Goal: Information Seeking & Learning: Learn about a topic

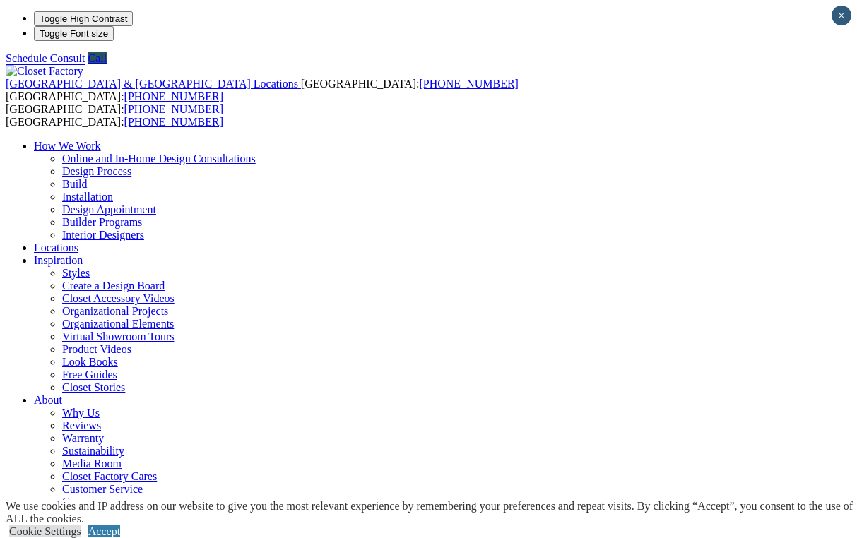
scroll to position [1, 0]
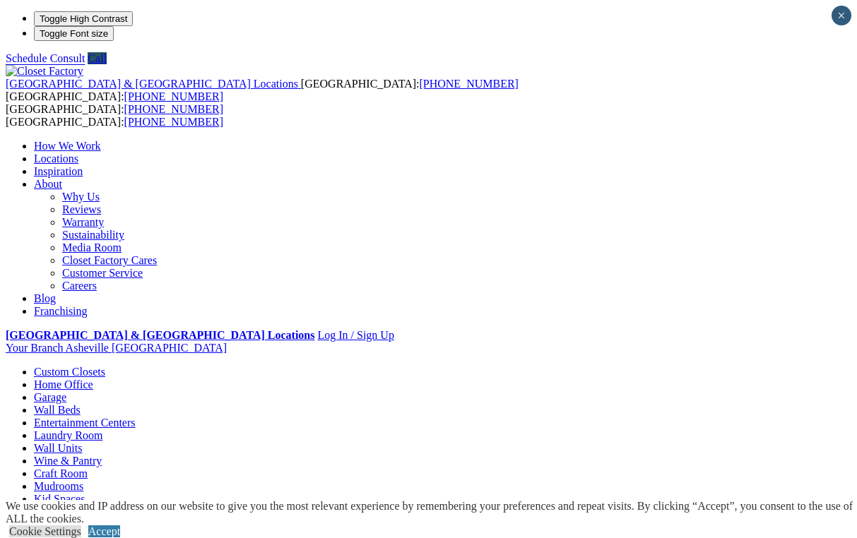
click at [816, 342] on li "Your Branch Asheville NC ZIP code *" at bounding box center [428, 348] width 845 height 13
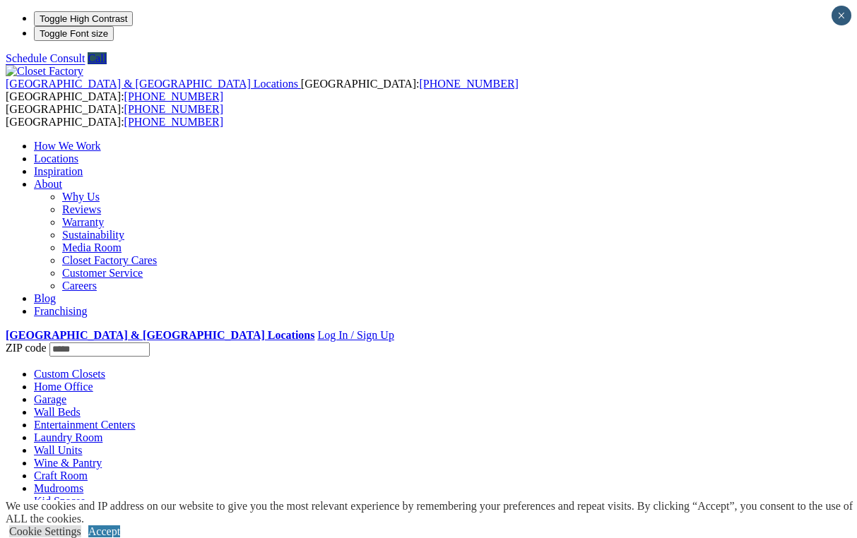
type input "*****"
click input "*" at bounding box center [0, 0] width 0 height 0
click at [88, 305] on link "Franchising" at bounding box center [61, 311] width 54 height 12
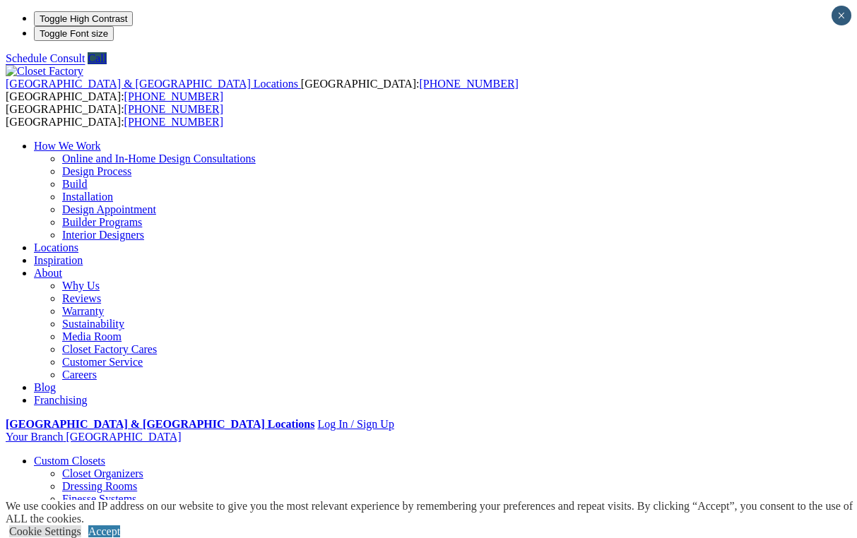
click at [78, 242] on link "Locations" at bounding box center [56, 248] width 44 height 12
type input "*****"
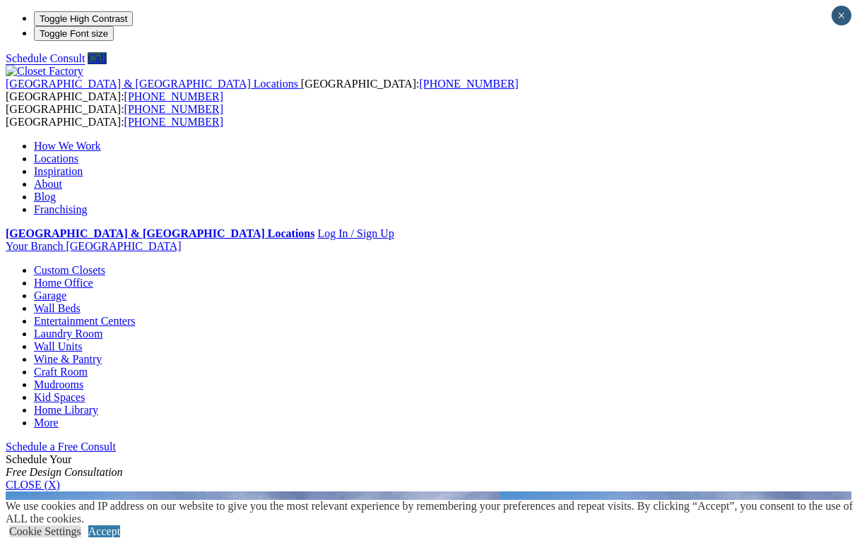
click at [102, 328] on link "Laundry Room" at bounding box center [68, 334] width 69 height 12
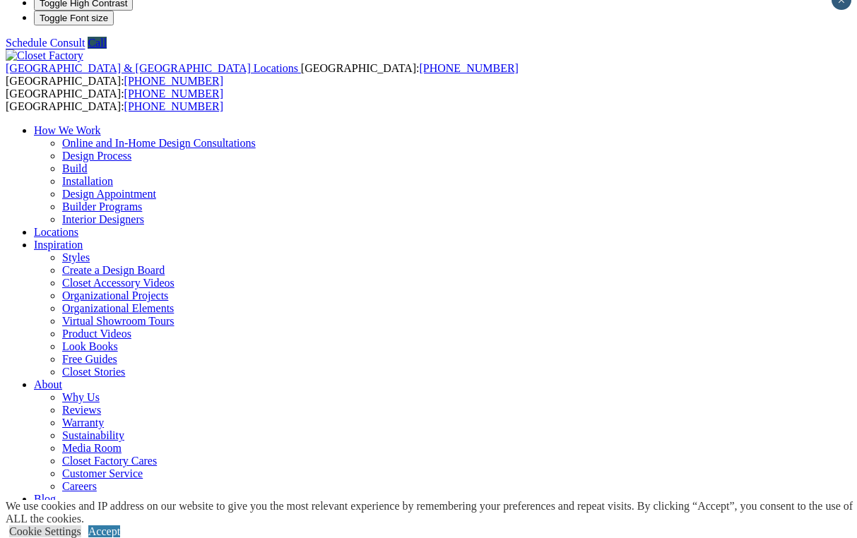
scroll to position [4, 0]
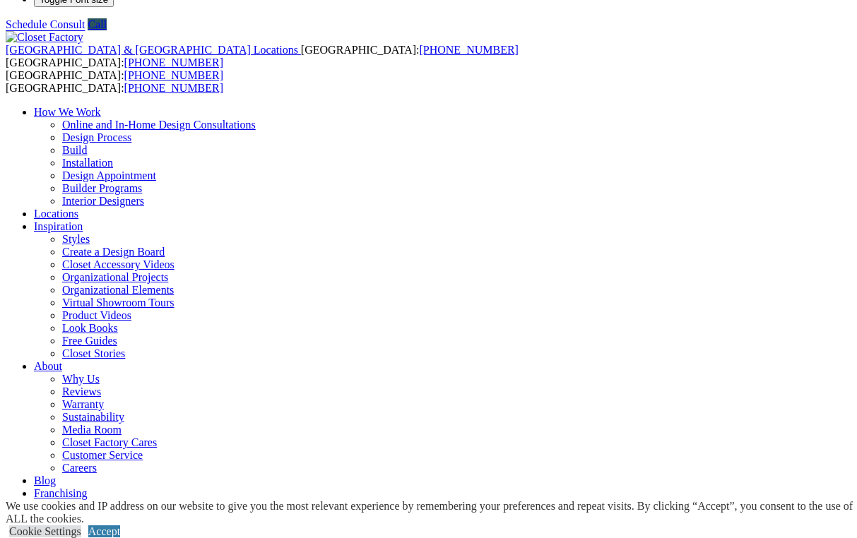
scroll to position [35, 0]
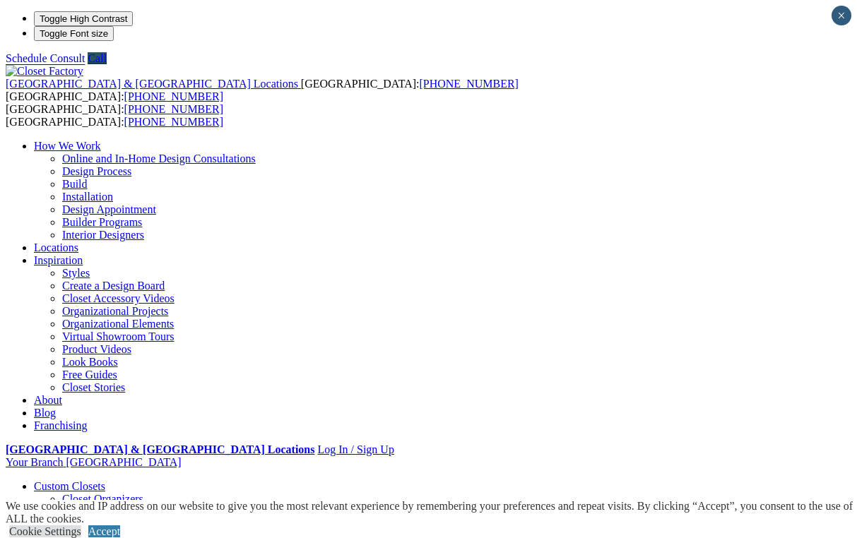
scroll to position [0, 0]
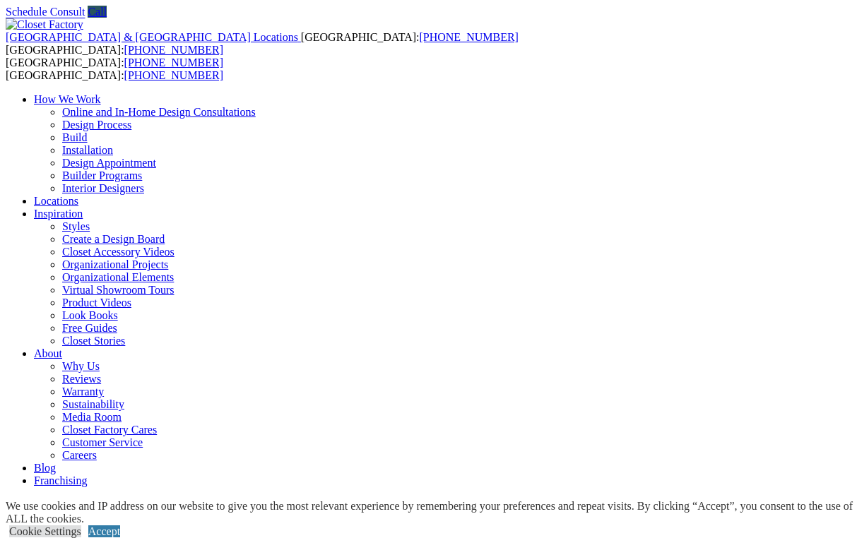
scroll to position [51, 0]
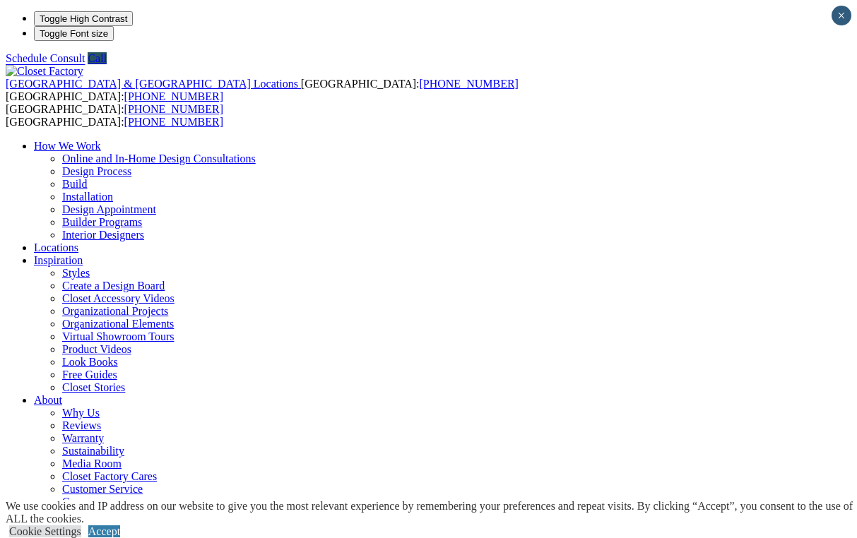
scroll to position [0, 0]
